Goal: Navigation & Orientation: Find specific page/section

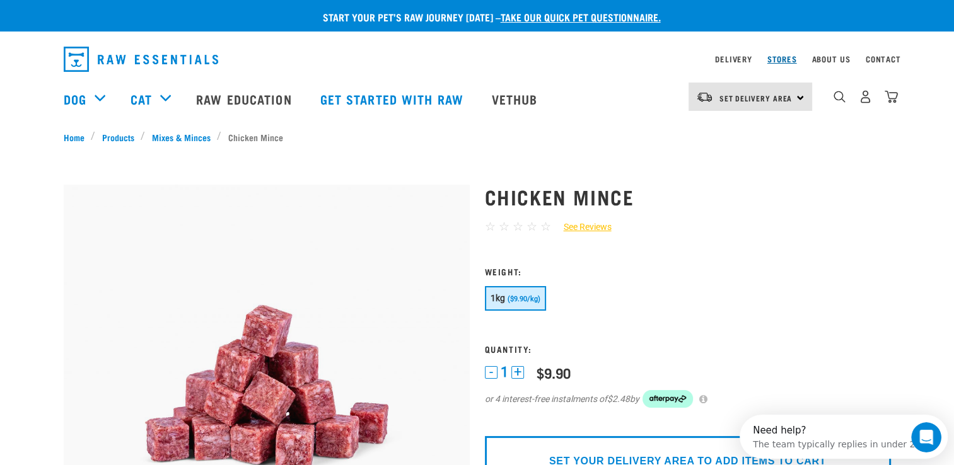
click at [778, 58] on link "Stores" at bounding box center [782, 59] width 30 height 4
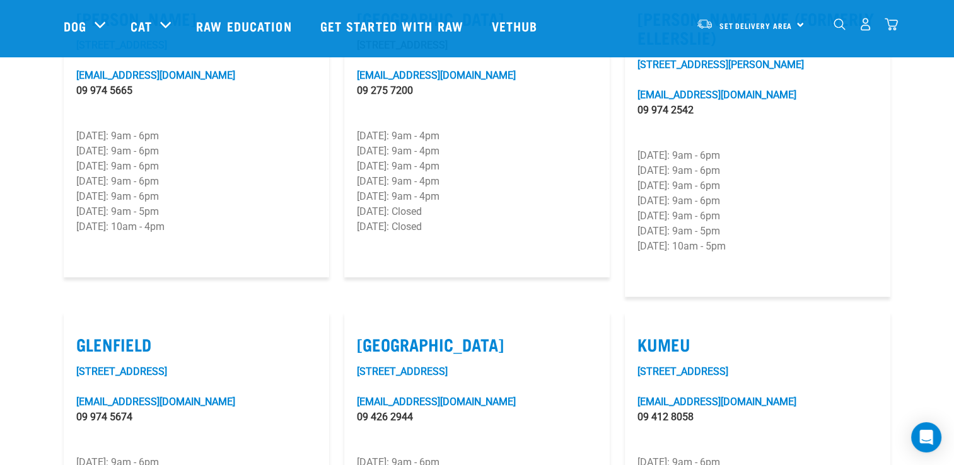
scroll to position [504, 0]
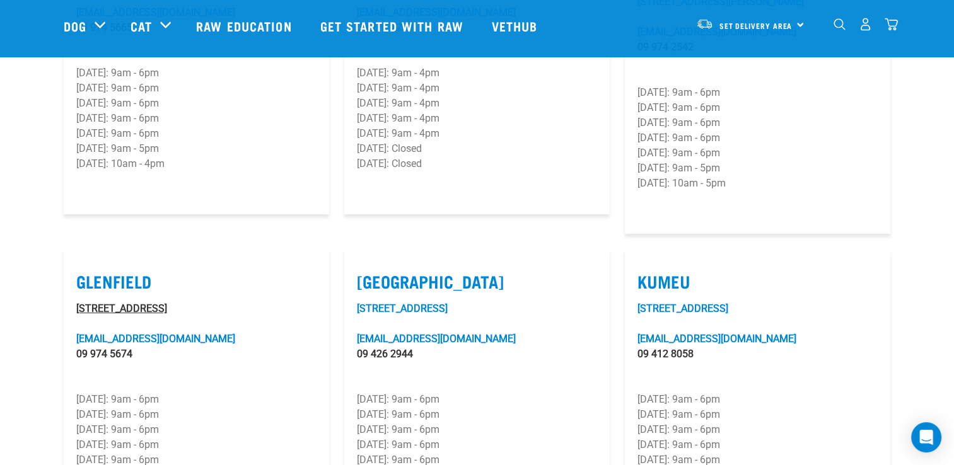
click at [120, 303] on link "239 Archers Road" at bounding box center [121, 309] width 91 height 12
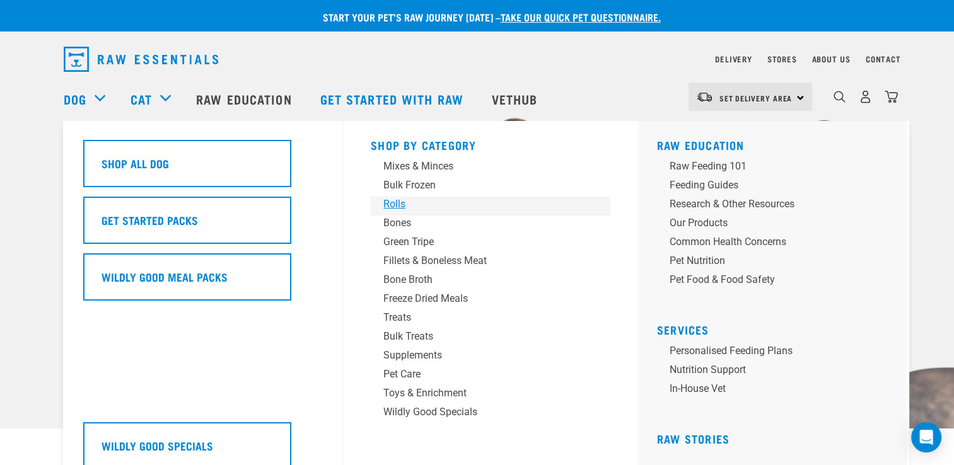
click at [398, 205] on div "Rolls" at bounding box center [481, 204] width 197 height 15
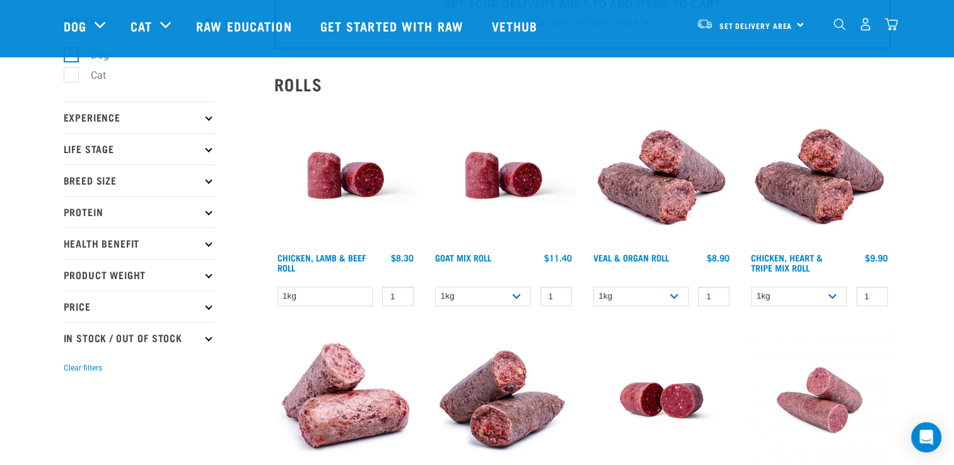
scroll to position [63, 0]
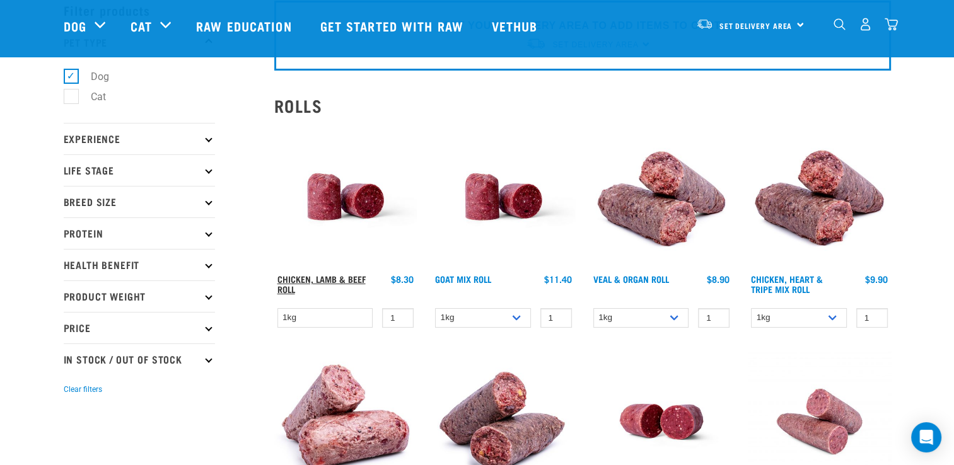
click at [336, 278] on link "Chicken, Lamb & Beef Roll" at bounding box center [321, 284] width 88 height 14
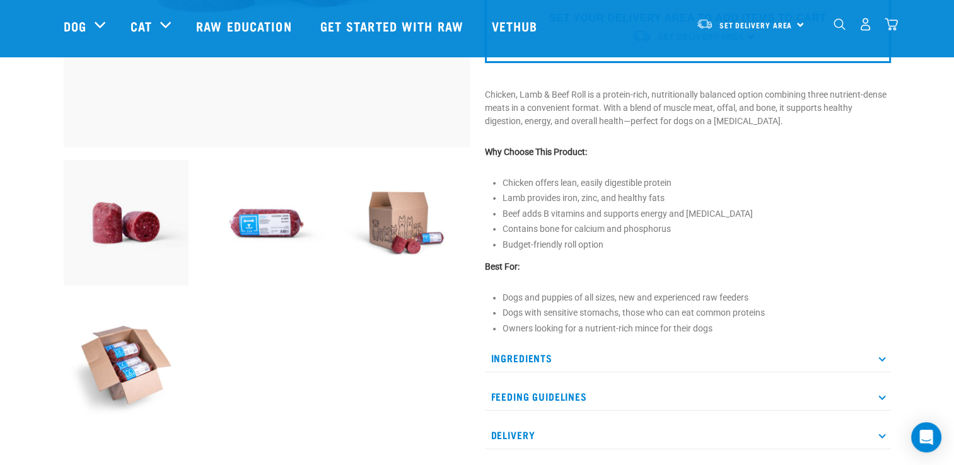
scroll to position [378, 0]
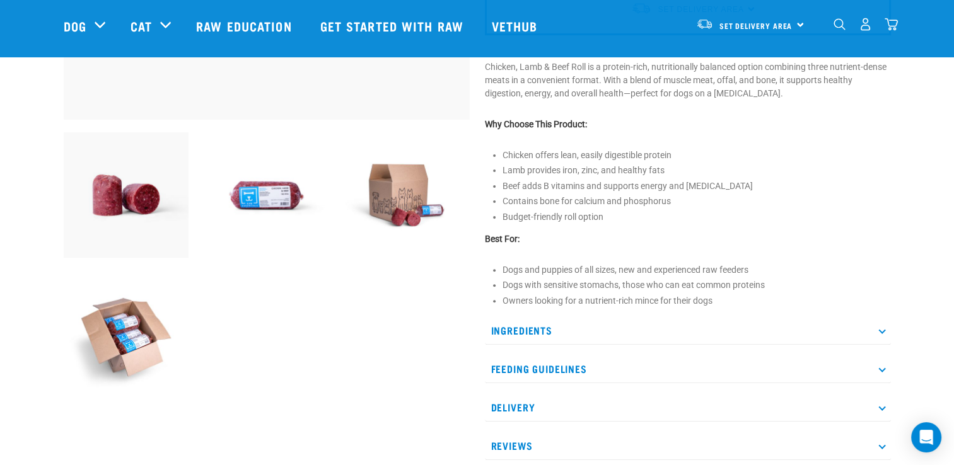
click at [524, 326] on p "Ingredients" at bounding box center [688, 330] width 406 height 28
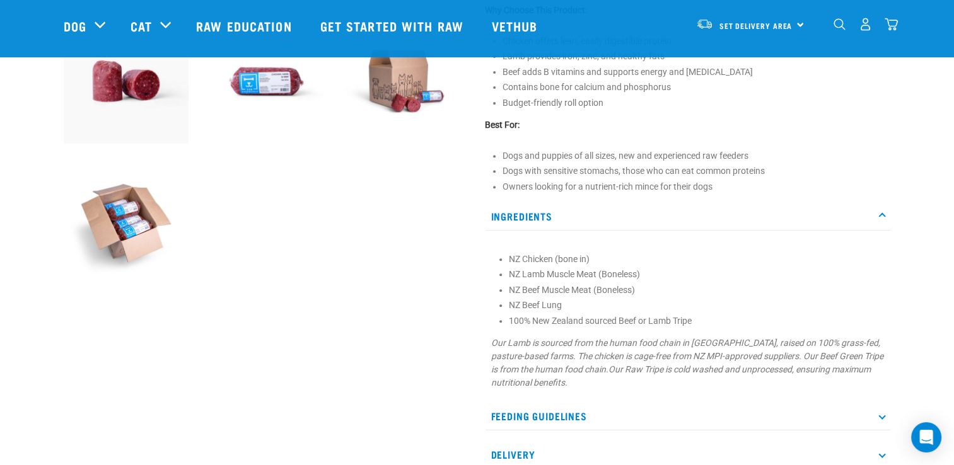
scroll to position [504, 0]
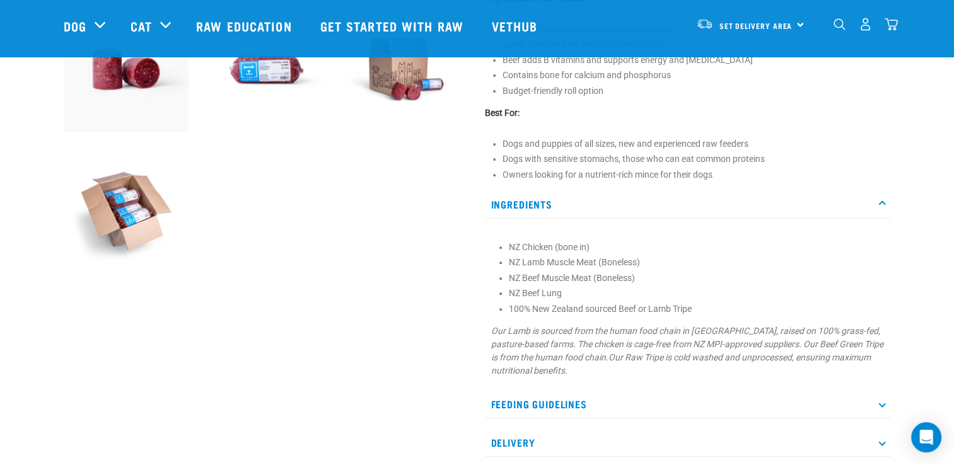
click at [538, 400] on p "Feeding Guidelines" at bounding box center [688, 404] width 406 height 28
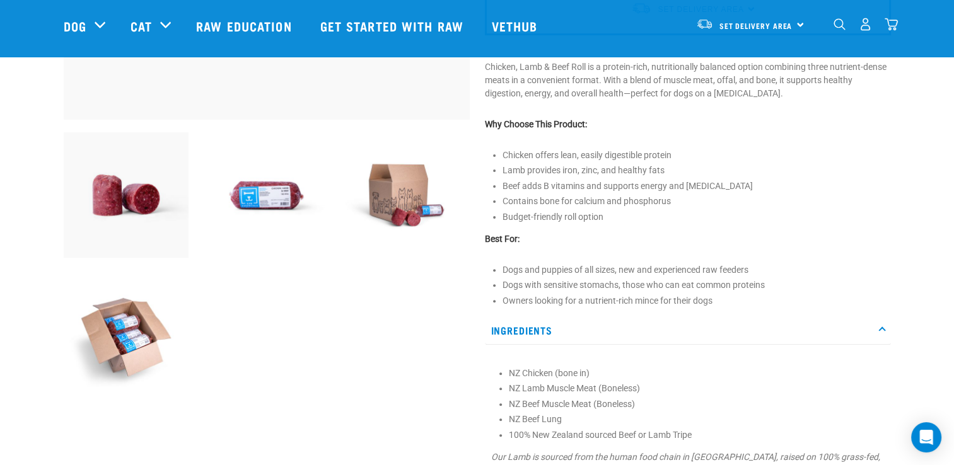
scroll to position [378, 0]
click at [280, 204] on img at bounding box center [266, 194] width 125 height 125
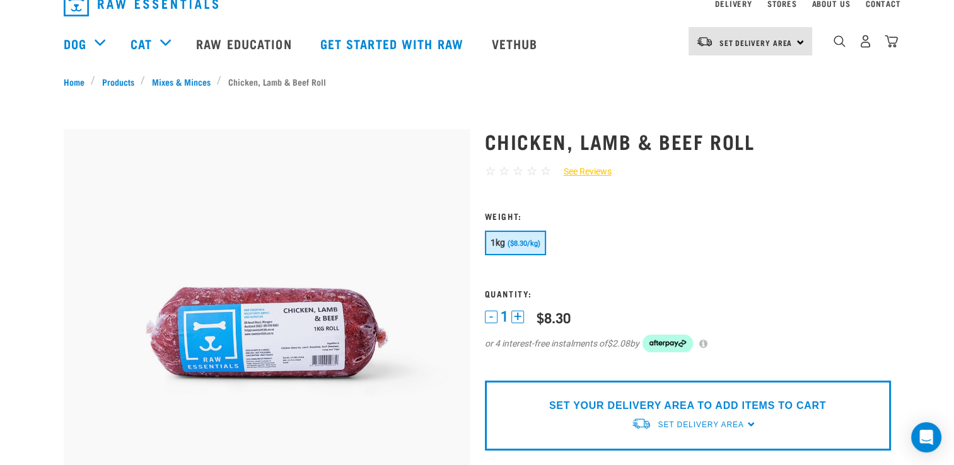
scroll to position [0, 0]
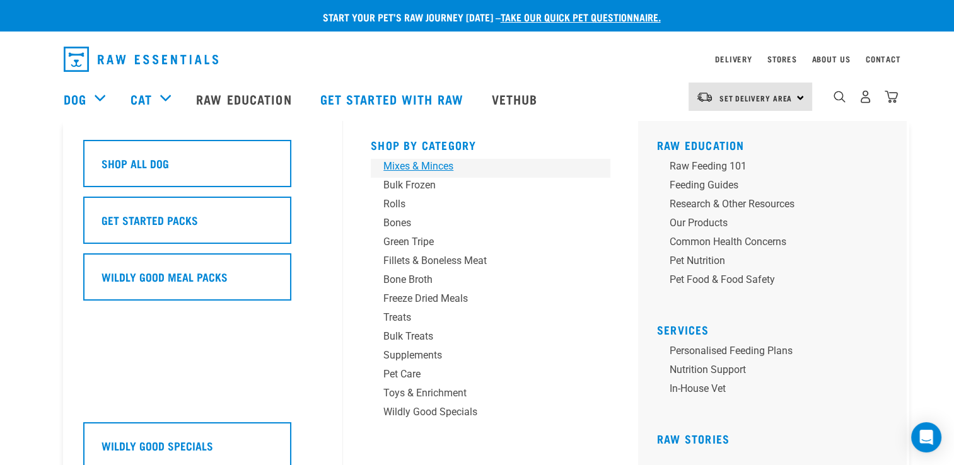
click at [435, 168] on div "Mixes & Minces" at bounding box center [481, 166] width 197 height 15
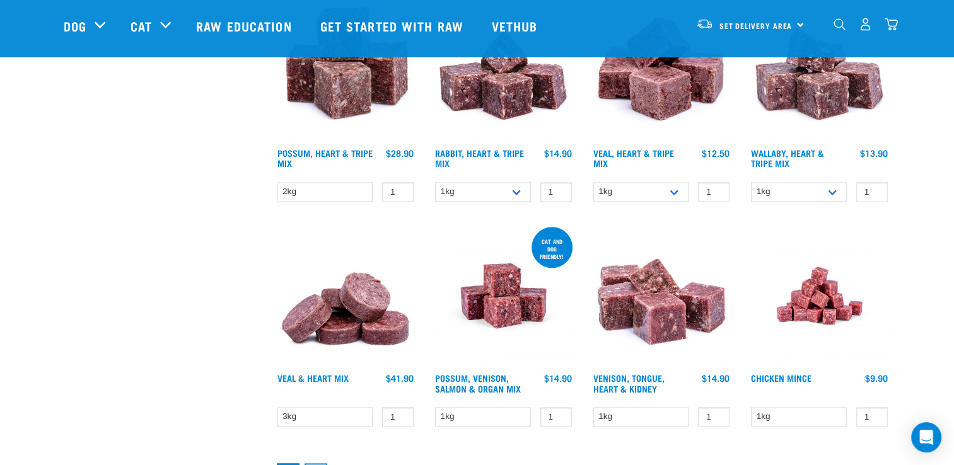
scroll to position [1576, 0]
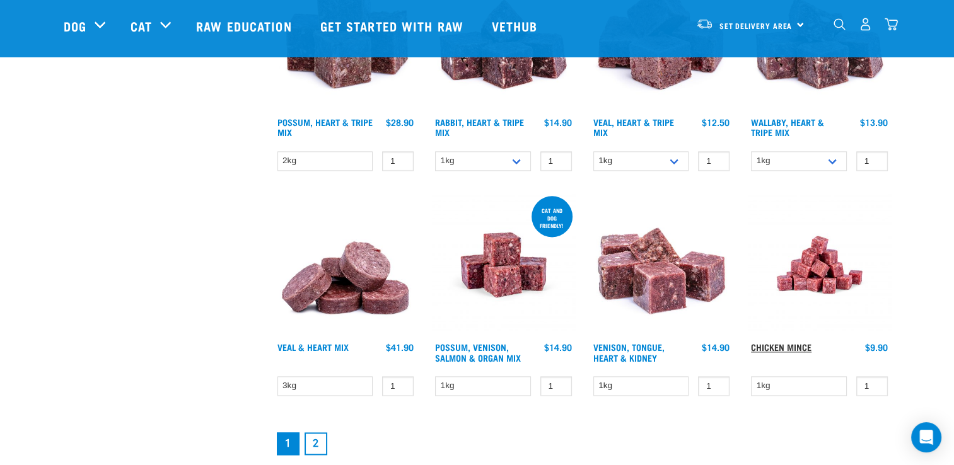
click at [789, 345] on link "Chicken Mince" at bounding box center [781, 347] width 61 height 4
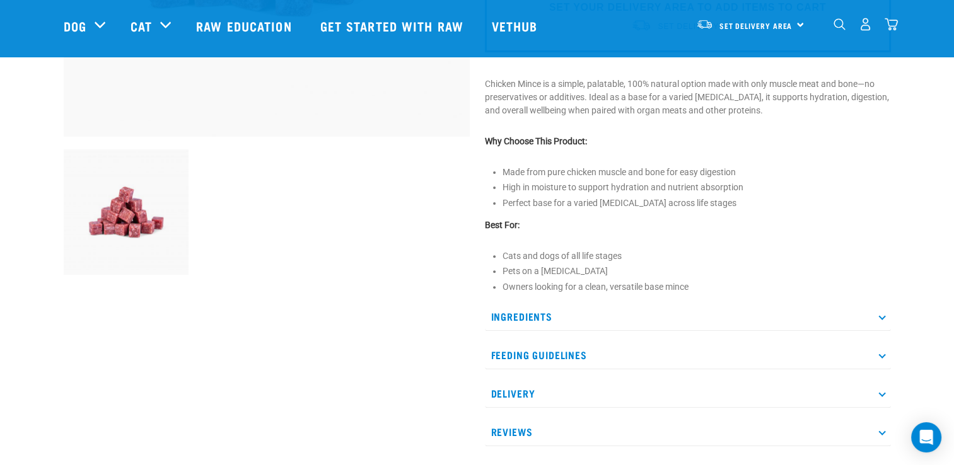
scroll to position [378, 0]
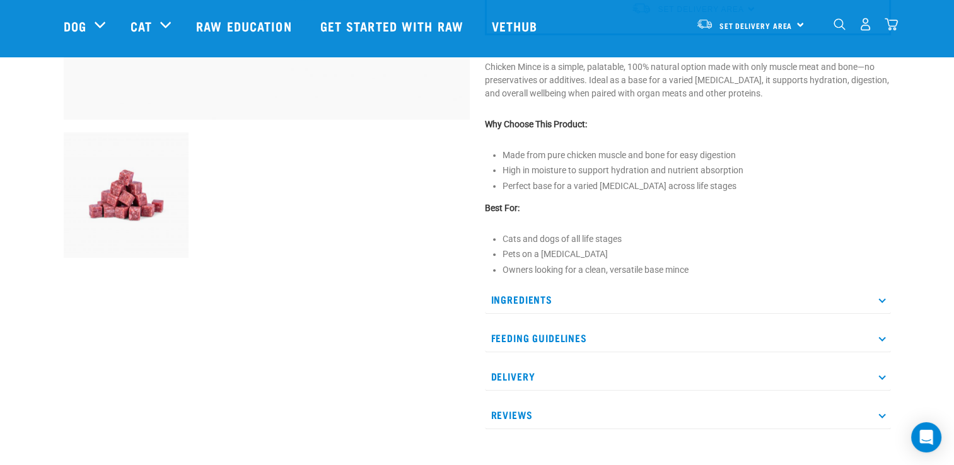
click at [528, 296] on p "Ingredients" at bounding box center [688, 300] width 406 height 28
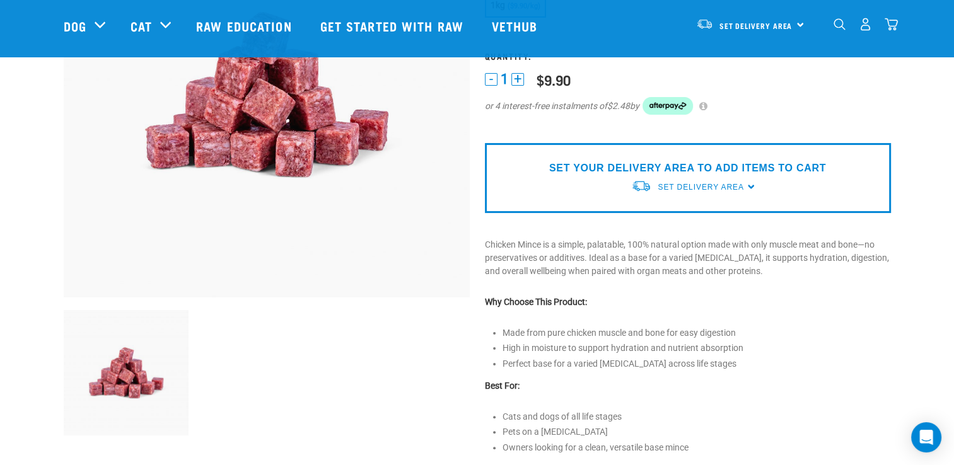
scroll to position [63, 0]
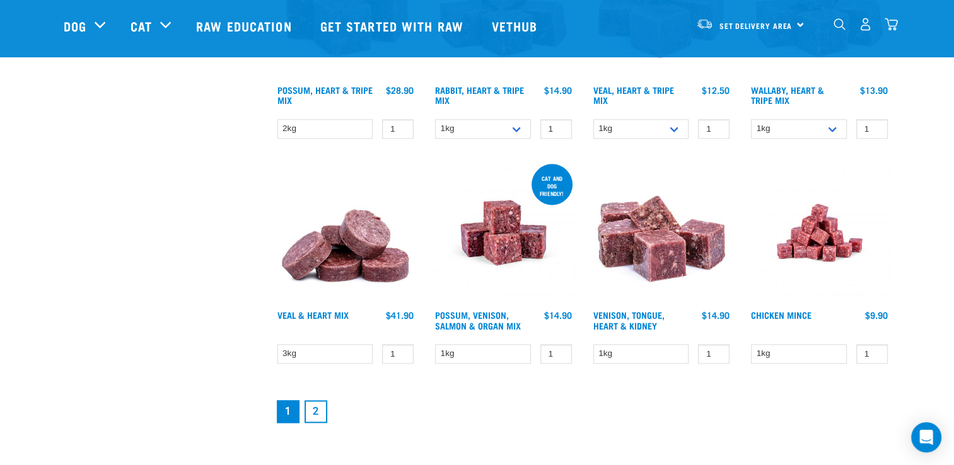
scroll to position [1639, 0]
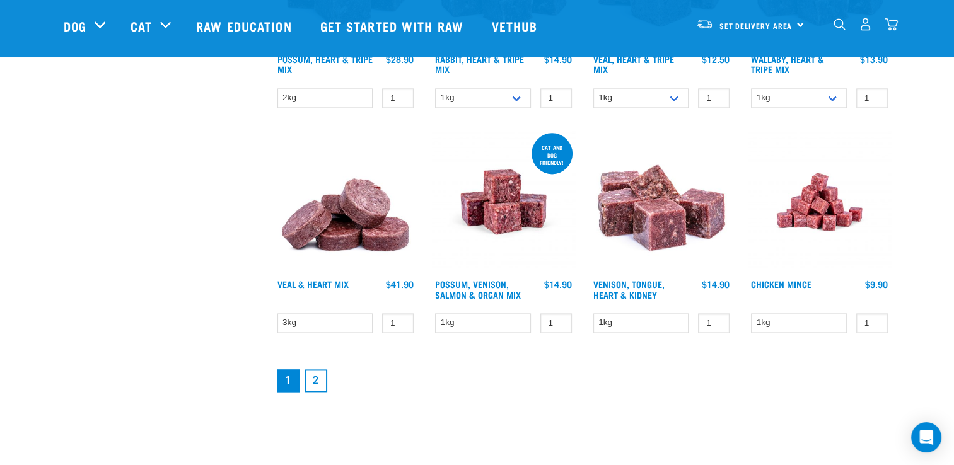
click at [313, 381] on link "2" at bounding box center [315, 380] width 23 height 23
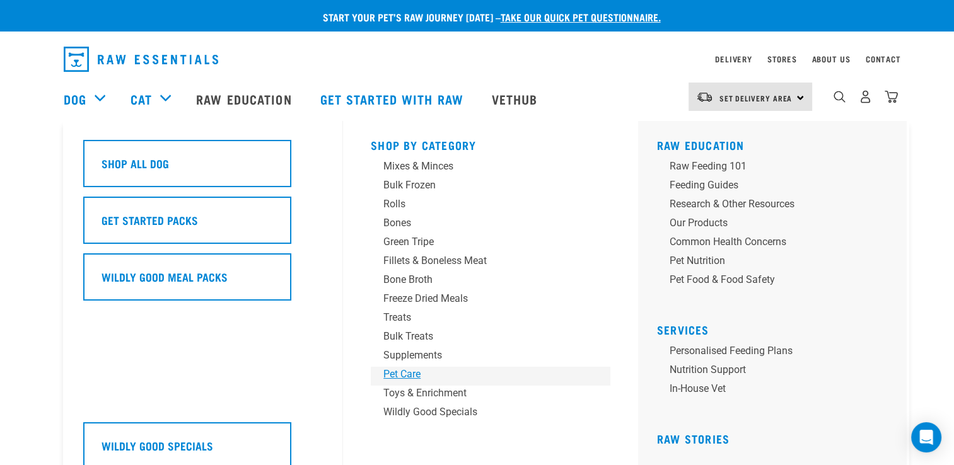
click at [420, 371] on div "Pet Care" at bounding box center [481, 374] width 197 height 15
click at [396, 221] on div "Bones" at bounding box center [481, 223] width 197 height 15
click at [398, 319] on div "Treats" at bounding box center [481, 317] width 197 height 15
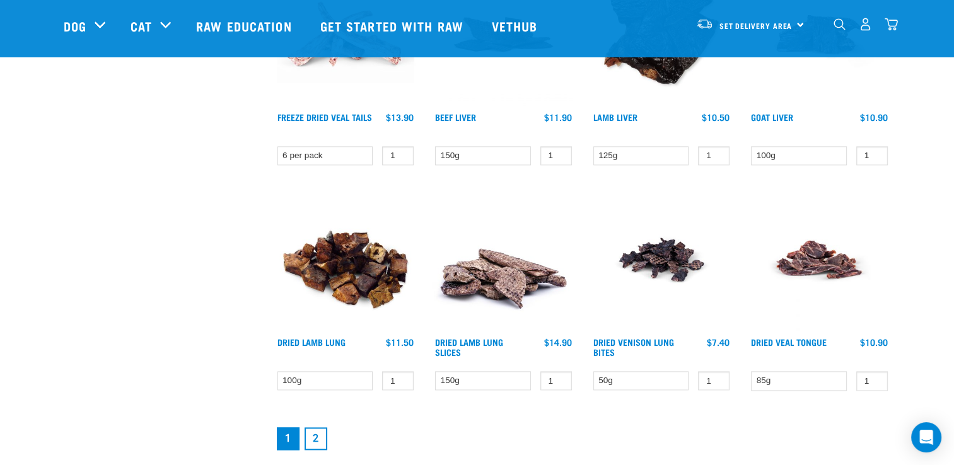
scroll to position [1639, 0]
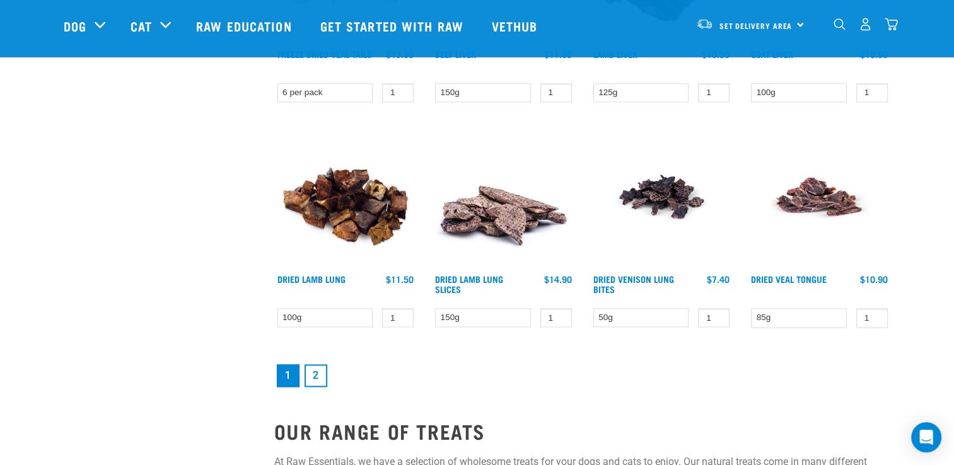
click at [320, 366] on link "2" at bounding box center [315, 375] width 23 height 23
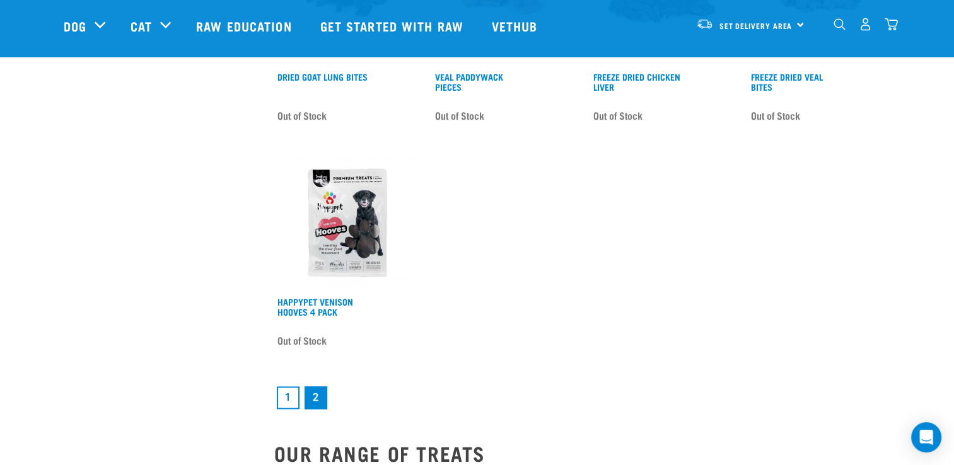
scroll to position [1765, 0]
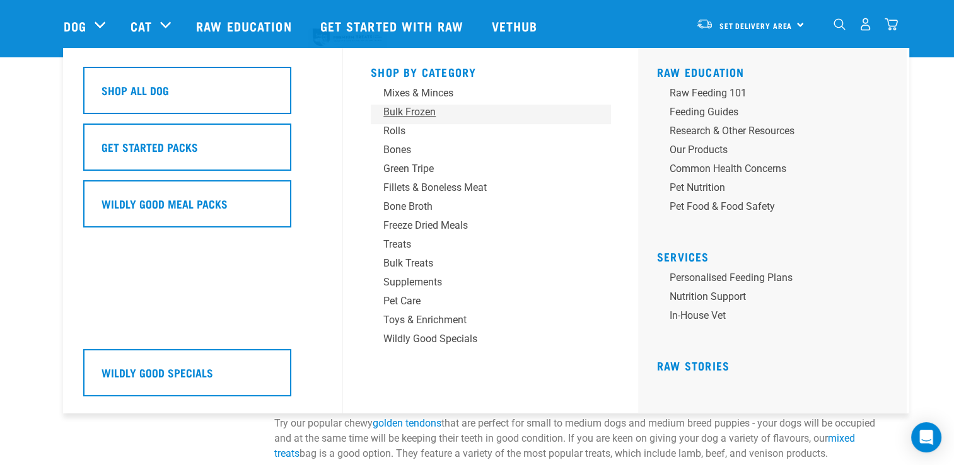
click at [410, 116] on div "Bulk Frozen" at bounding box center [481, 112] width 197 height 15
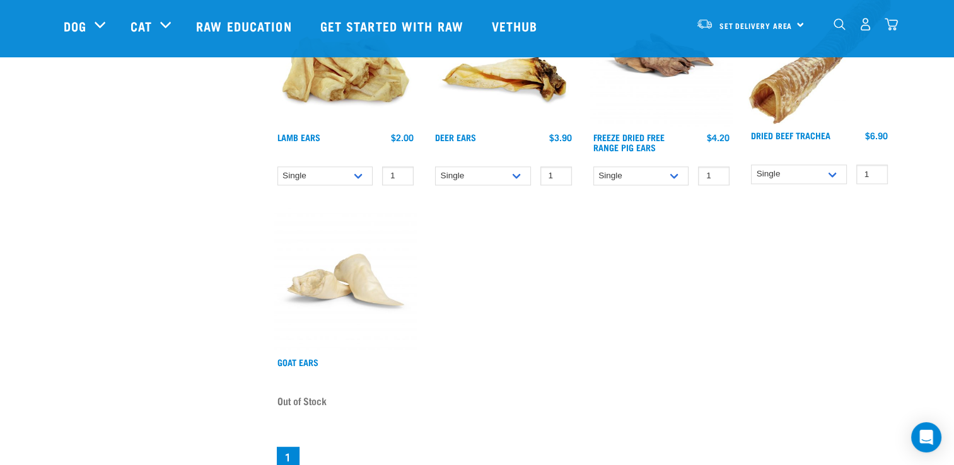
scroll to position [1576, 0]
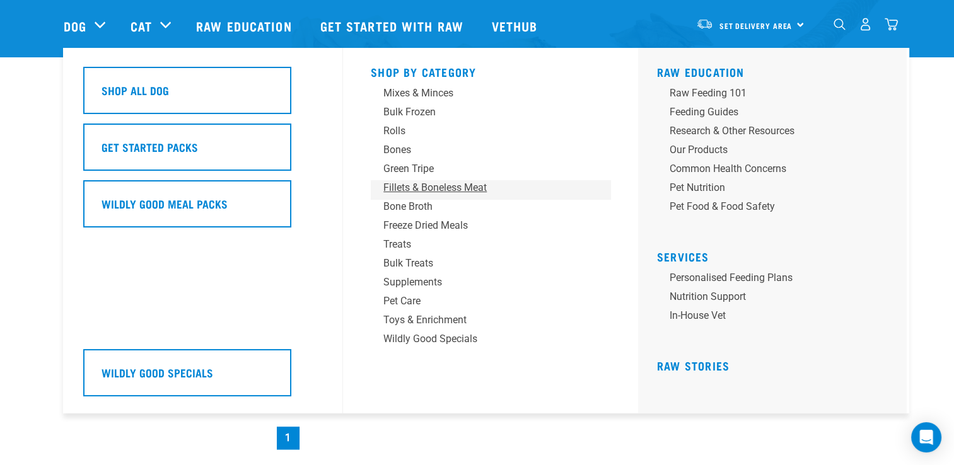
click at [449, 190] on div "Fillets & Boneless Meat" at bounding box center [481, 187] width 197 height 15
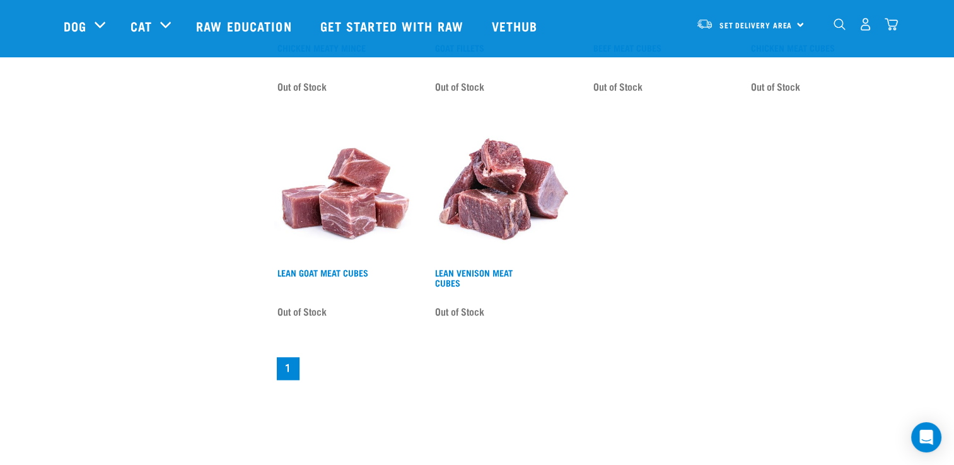
scroll to position [1008, 0]
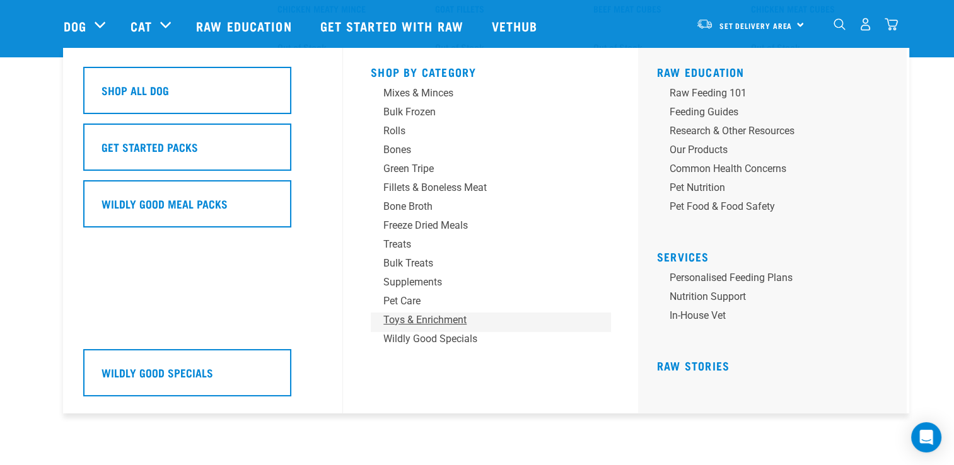
click at [449, 323] on div "Toys & Enrichment" at bounding box center [481, 320] width 197 height 15
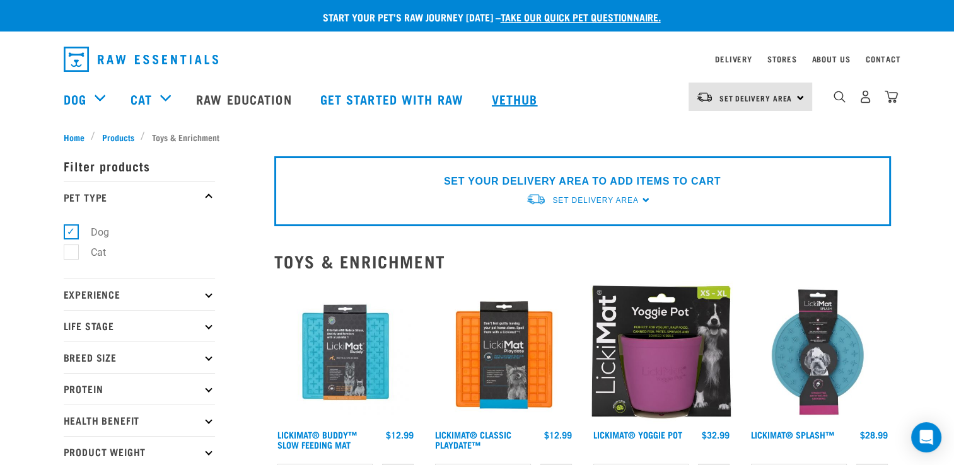
click at [517, 95] on link "Vethub" at bounding box center [516, 99] width 74 height 50
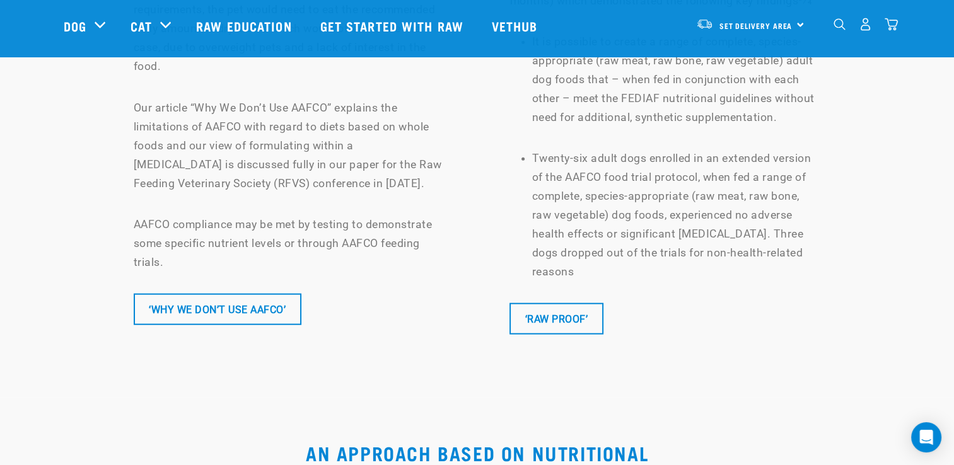
scroll to position [7500, 0]
